Goal: Communication & Community: Answer question/provide support

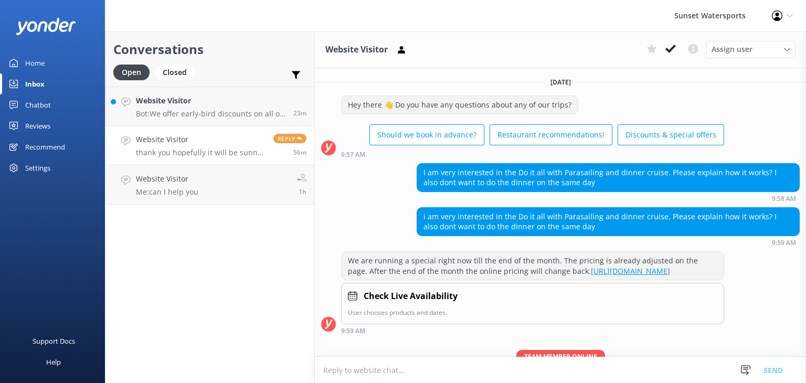
scroll to position [1860, 0]
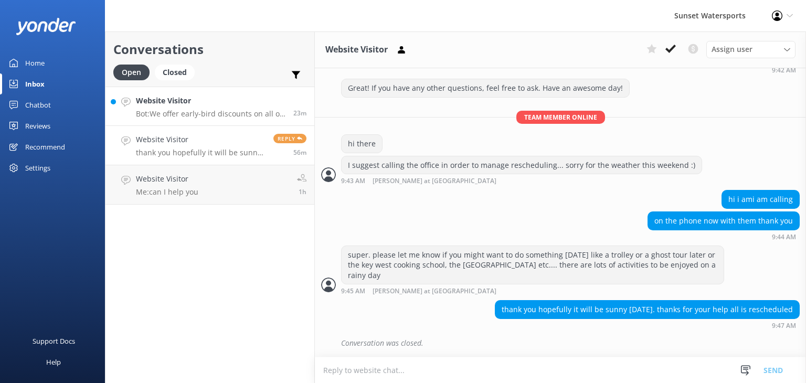
click at [173, 114] on p "Bot: We offer early-bird discounts on all of our morning trips! When you book d…" at bounding box center [211, 113] width 150 height 9
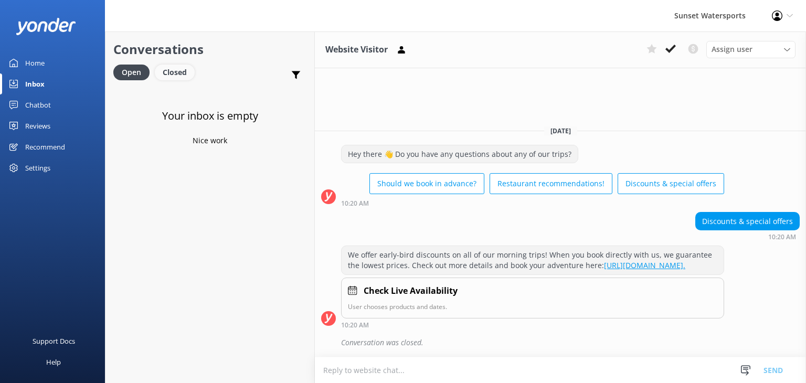
click at [172, 70] on div "Closed" at bounding box center [175, 73] width 40 height 16
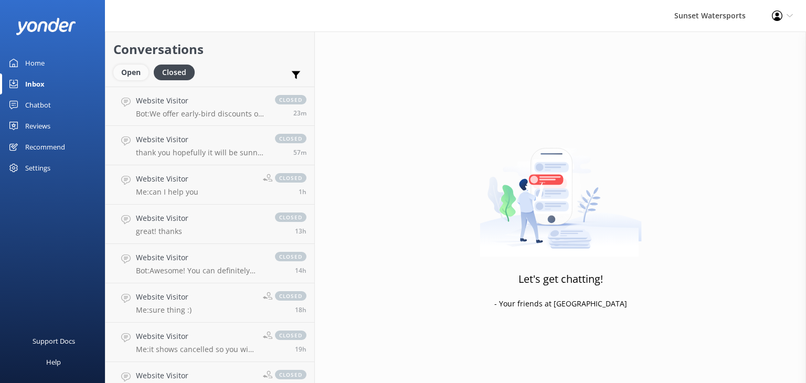
click at [128, 75] on div "Open" at bounding box center [130, 73] width 35 height 16
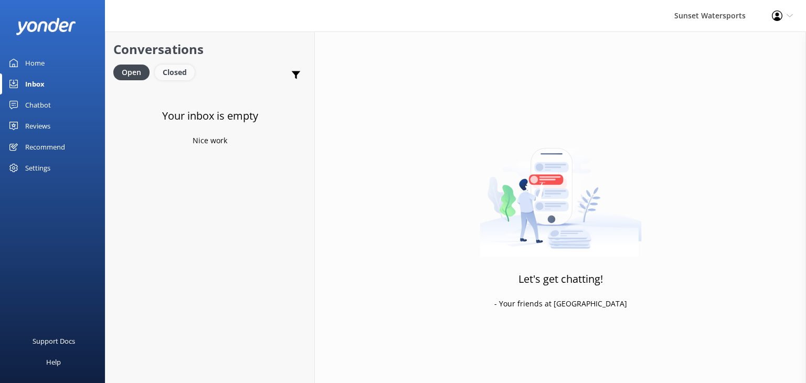
click at [167, 72] on div "Closed" at bounding box center [175, 73] width 40 height 16
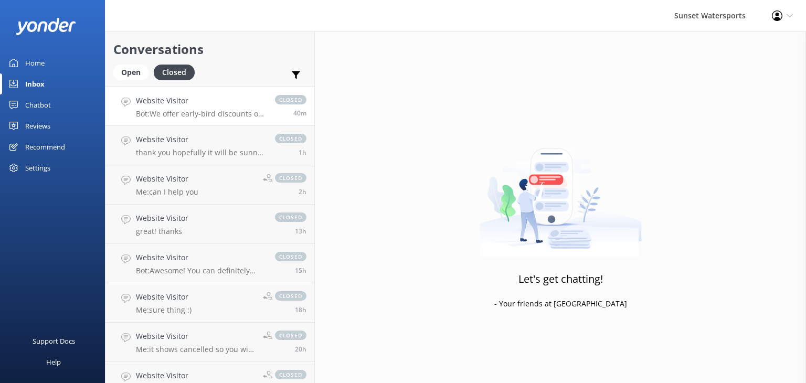
click at [197, 105] on h4 "Website Visitor" at bounding box center [200, 101] width 129 height 12
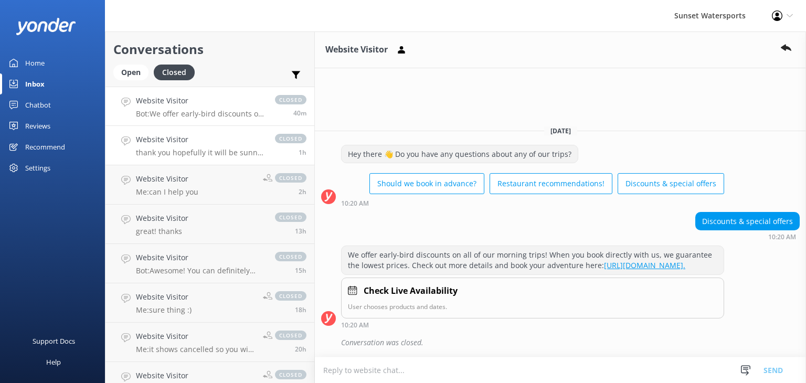
click at [202, 144] on h4 "Website Visitor" at bounding box center [200, 140] width 129 height 12
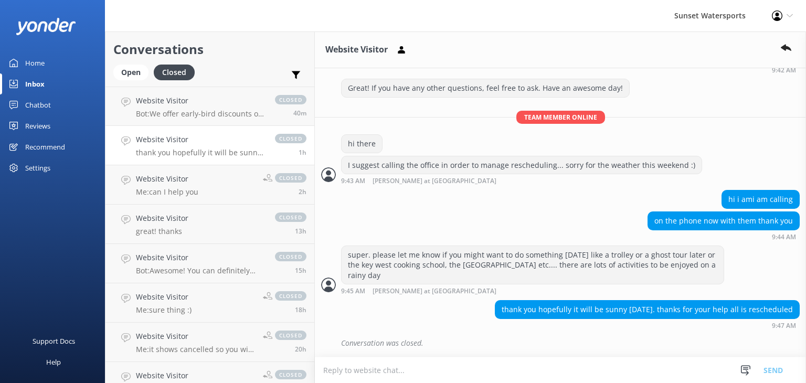
scroll to position [1860, 0]
click at [187, 194] on p "Me: can I help you" at bounding box center [167, 191] width 62 height 9
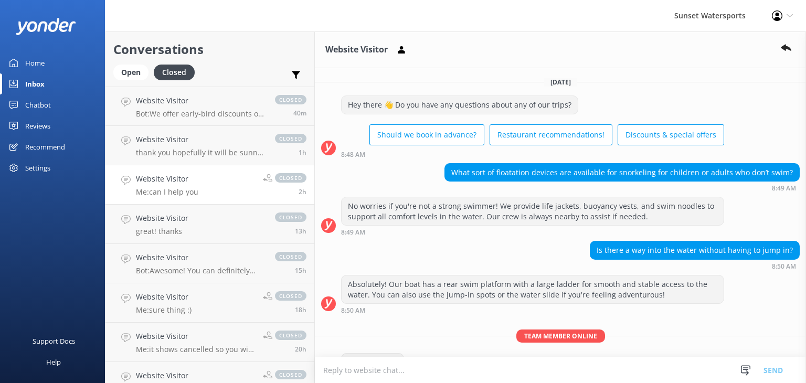
scroll to position [52, 0]
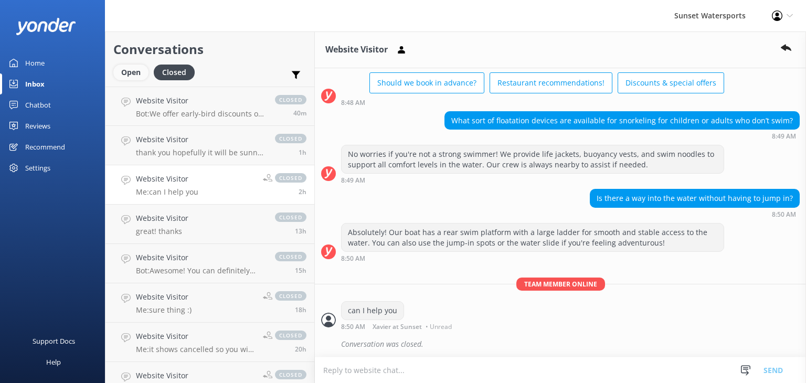
click at [129, 72] on div "Open" at bounding box center [130, 73] width 35 height 16
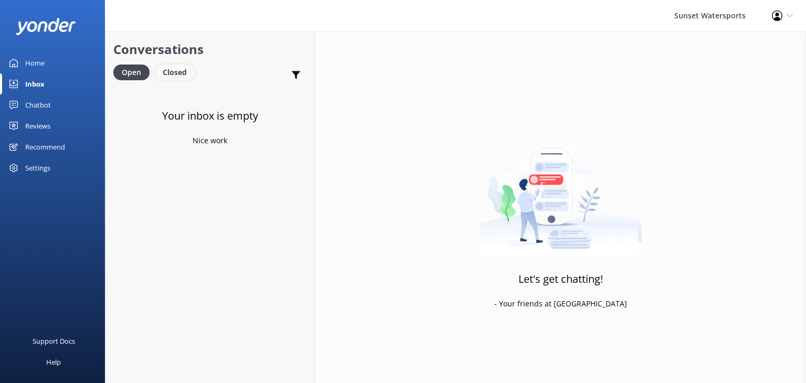
click at [170, 75] on div "Closed" at bounding box center [175, 73] width 40 height 16
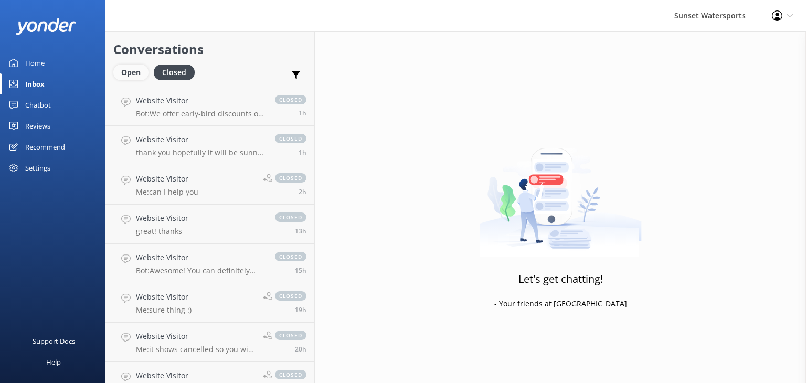
click at [122, 68] on div "Open" at bounding box center [130, 73] width 35 height 16
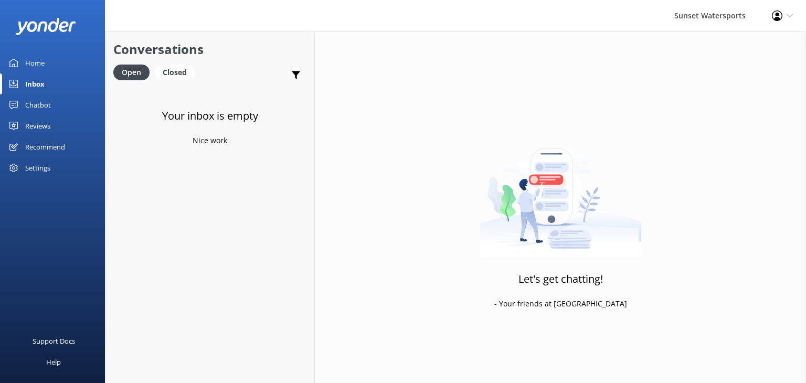
click at [47, 82] on link "Inbox" at bounding box center [52, 83] width 105 height 21
click at [172, 77] on div "Closed" at bounding box center [175, 73] width 40 height 16
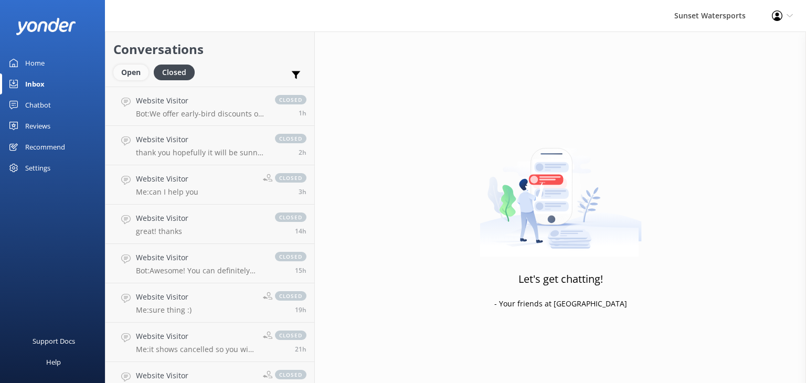
click at [131, 70] on div "Open" at bounding box center [130, 73] width 35 height 16
